Goal: Task Accomplishment & Management: Use online tool/utility

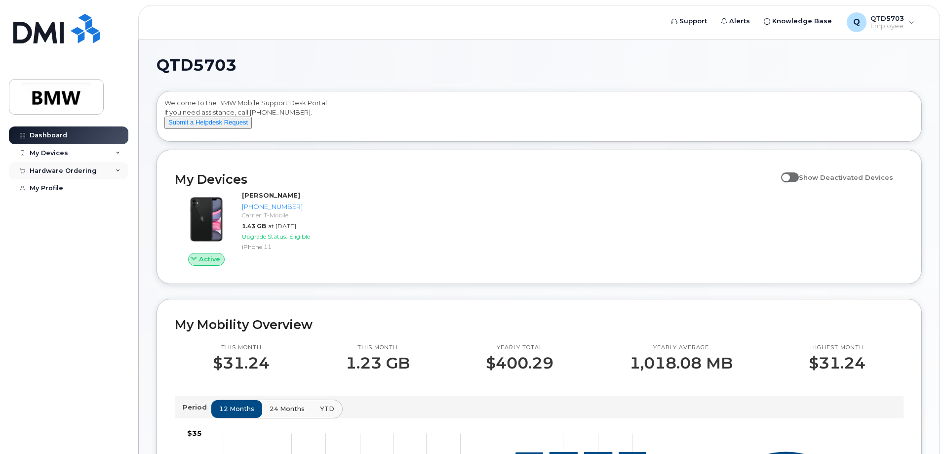
click at [49, 169] on div "Hardware Ordering" at bounding box center [63, 171] width 67 height 8
click at [66, 211] on div "New Order" at bounding box center [53, 207] width 38 height 9
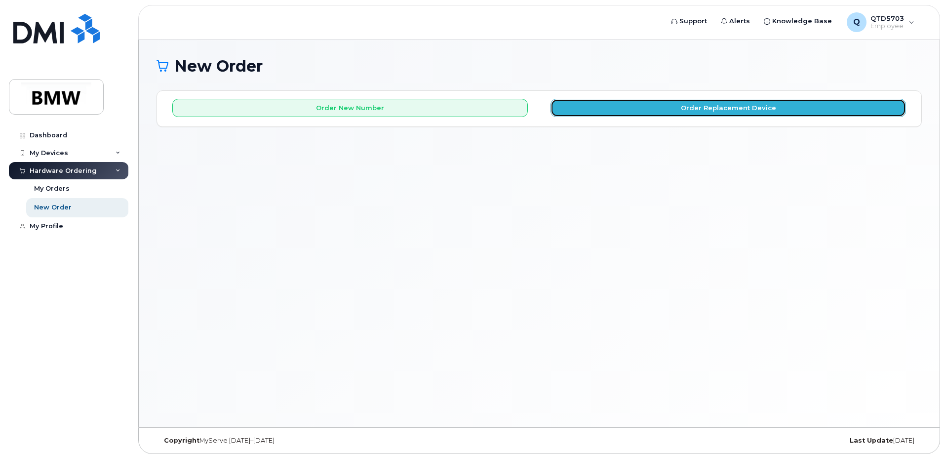
click at [577, 109] on button "Order Replacement Device" at bounding box center [729, 108] width 356 height 18
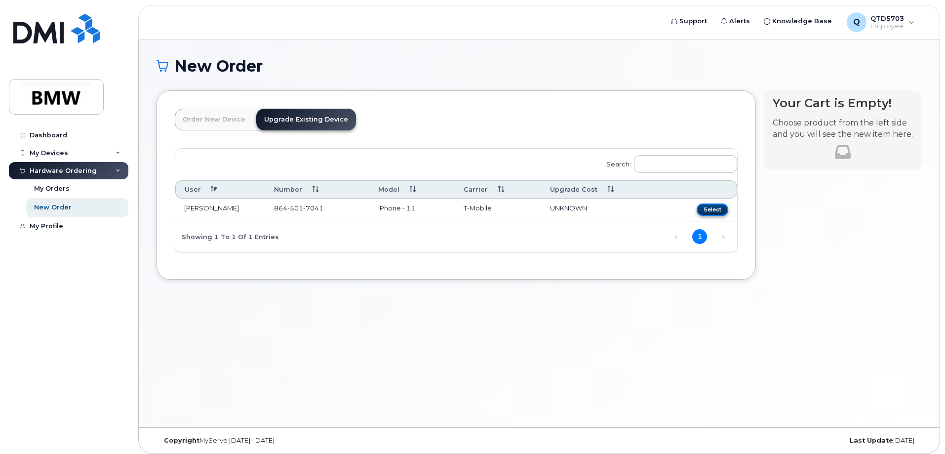
click at [707, 207] on button "Select" at bounding box center [713, 209] width 32 height 12
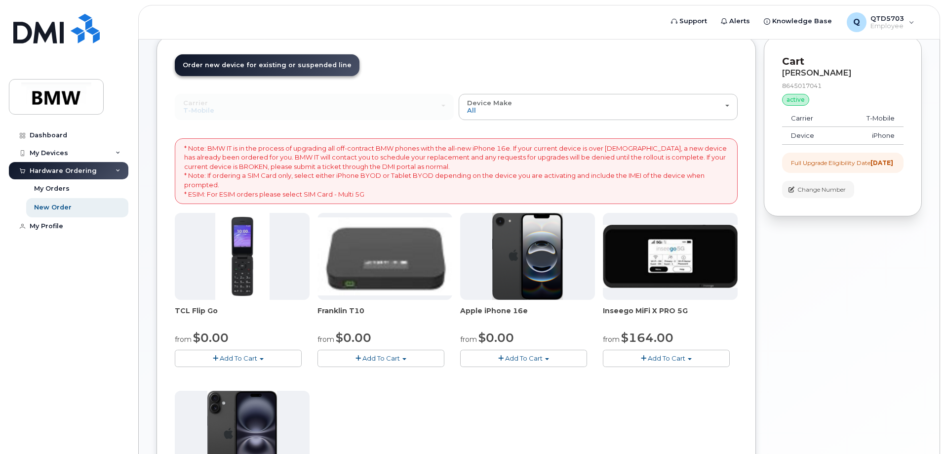
scroll to position [49, 0]
